Goal: Find specific page/section: Find specific page/section

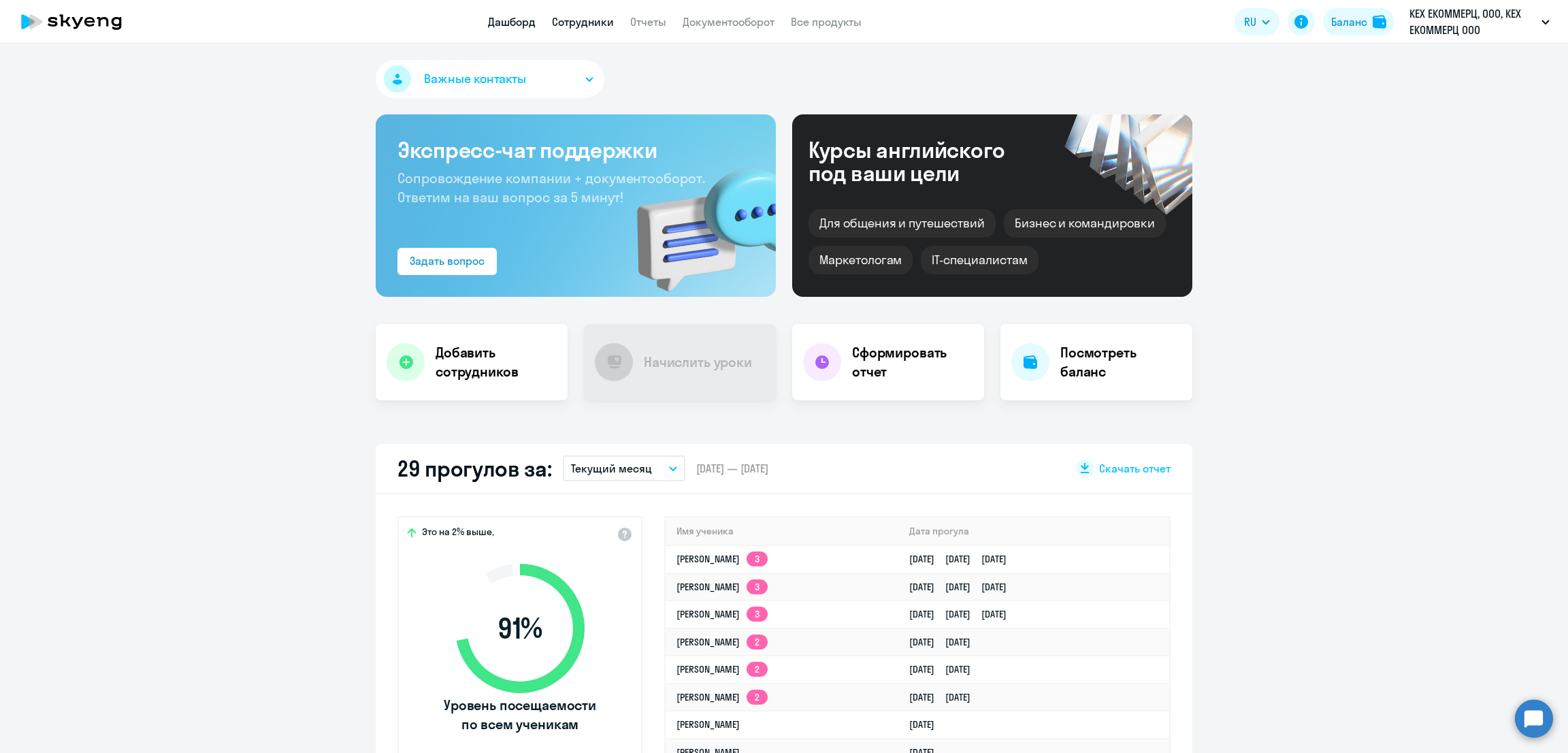
click at [590, 22] on link "Сотрудники" at bounding box center [583, 21] width 62 height 14
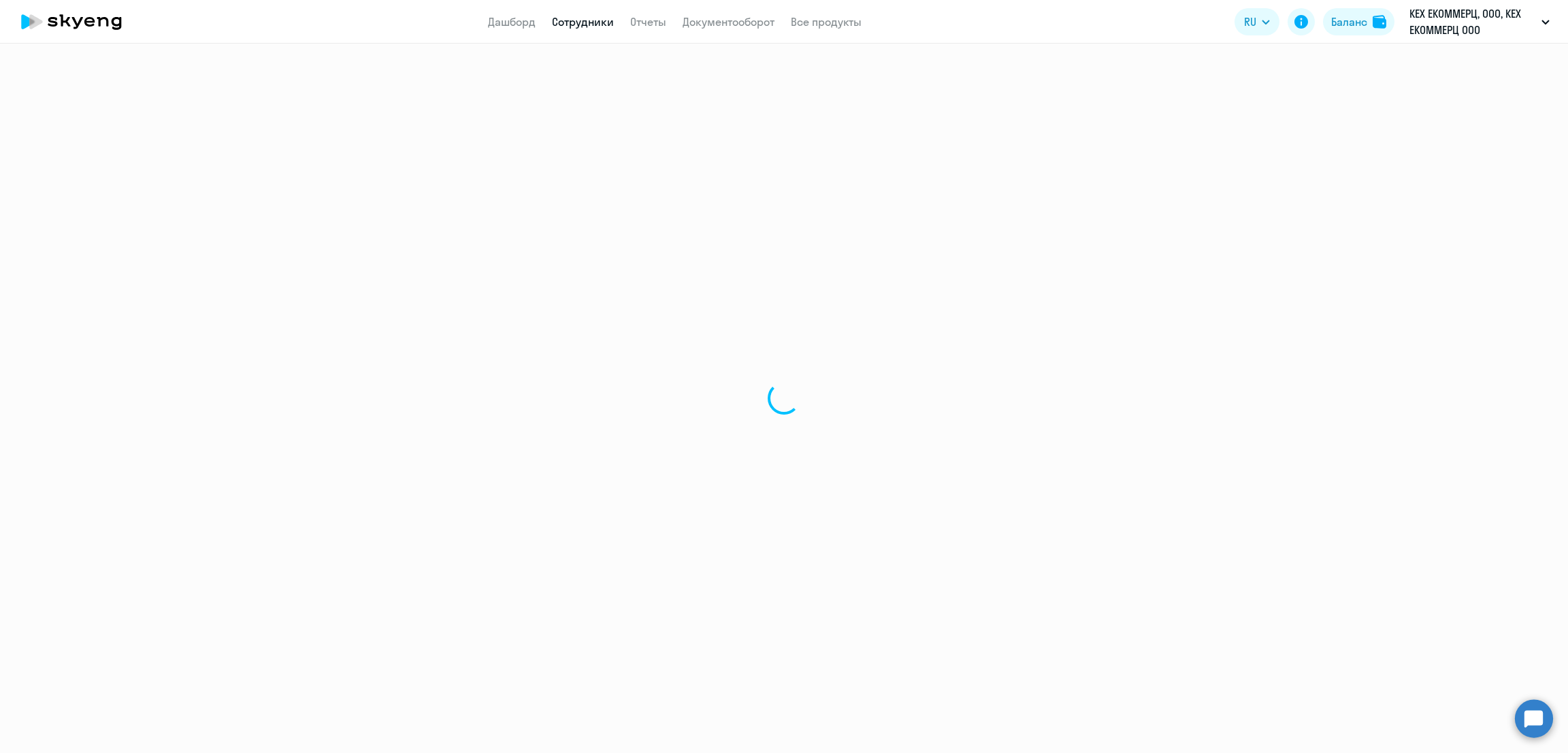
select select "30"
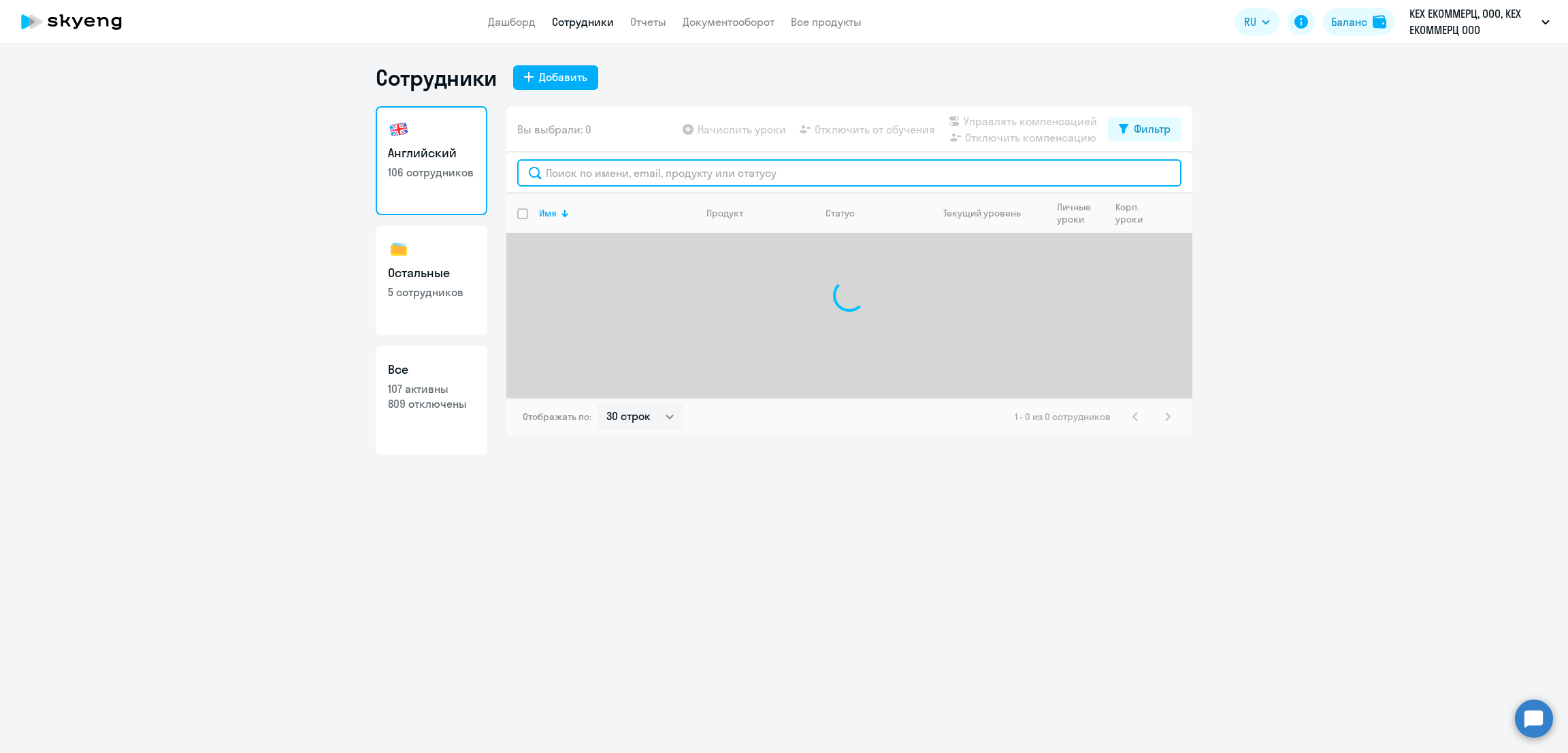
click at [633, 159] on input "text" at bounding box center [849, 173] width 665 height 28
click at [636, 162] on input "text" at bounding box center [849, 173] width 665 height 28
type input "g"
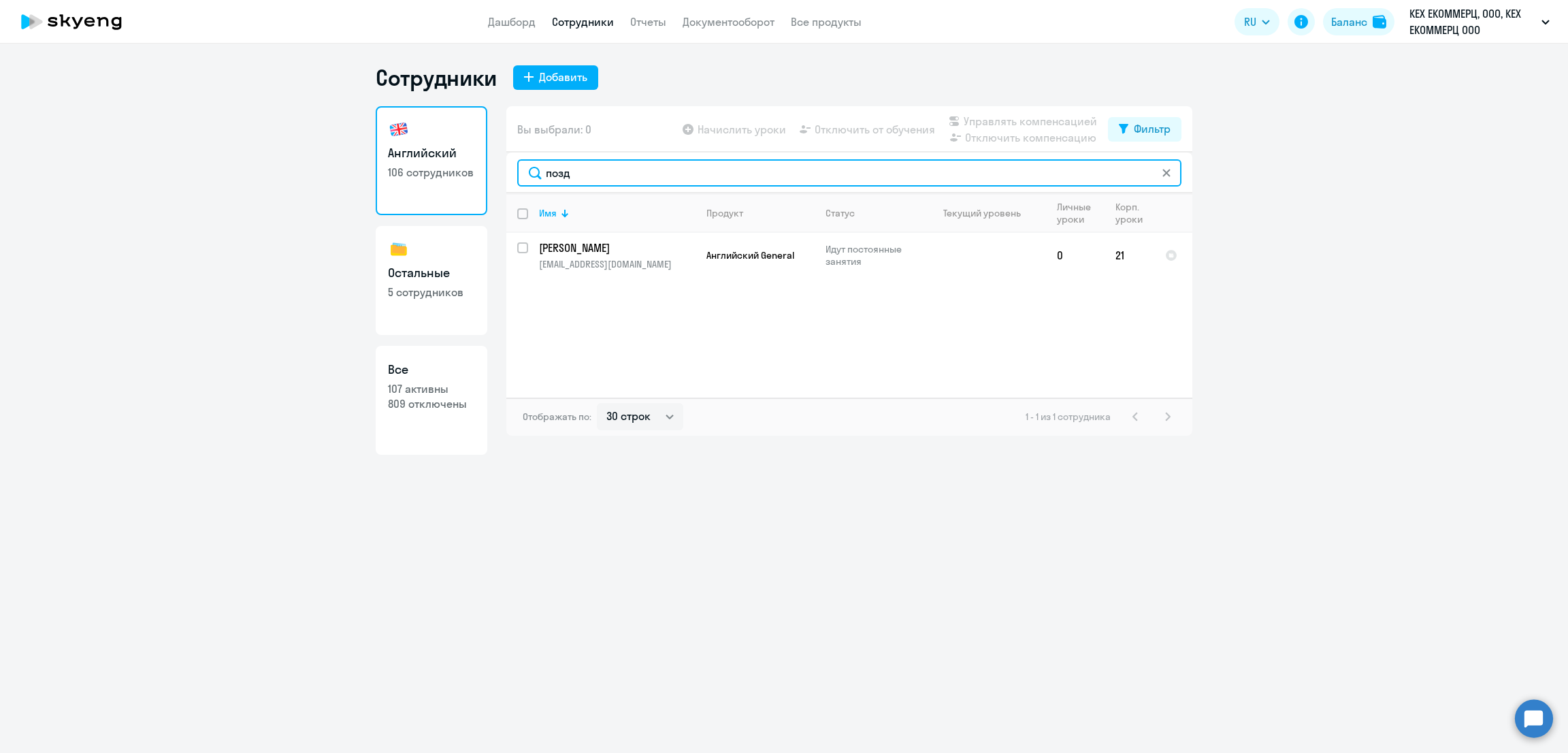
type input "позд"
